Goal: Information Seeking & Learning: Learn about a topic

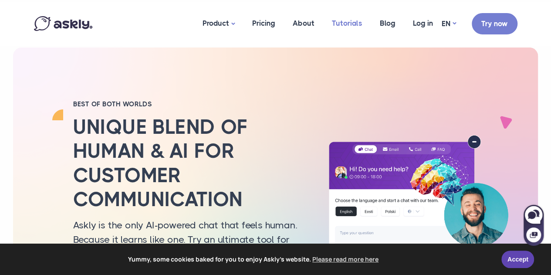
click at [340, 20] on link "Tutorials" at bounding box center [347, 23] width 48 height 42
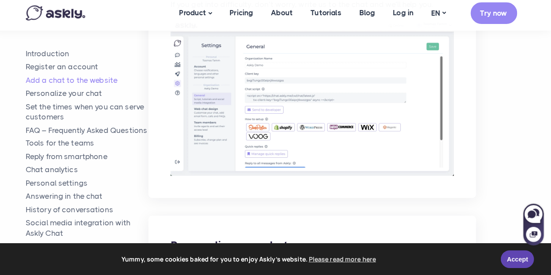
scroll to position [718, 0]
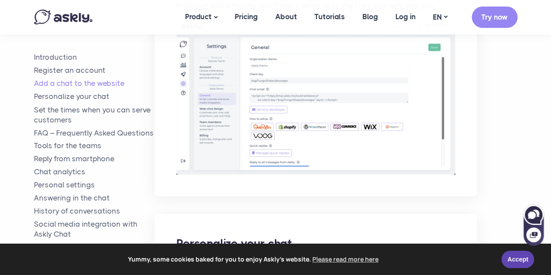
click at [533, 213] on icon at bounding box center [532, 214] width 8 height 7
select select "**"
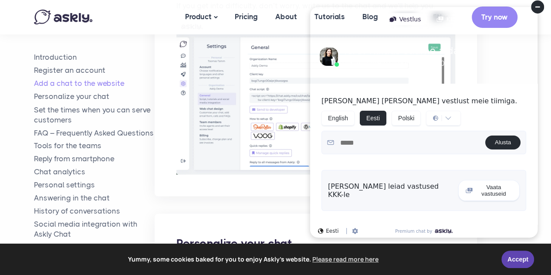
click at [539, 8] on circle at bounding box center [537, 6] width 13 height 13
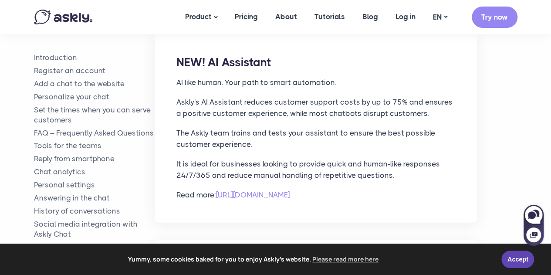
scroll to position [4120, 0]
